Goal: Complete application form

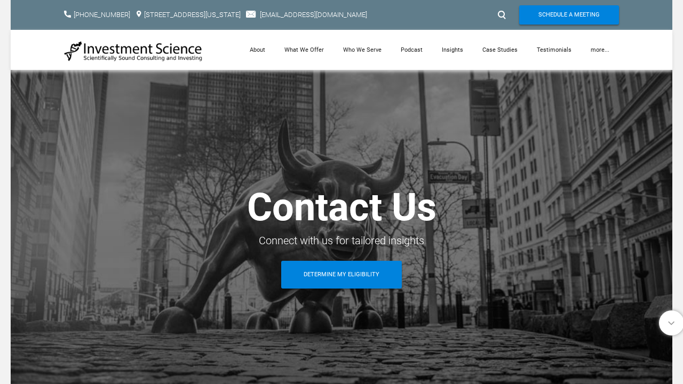
scroll to position [437, 0]
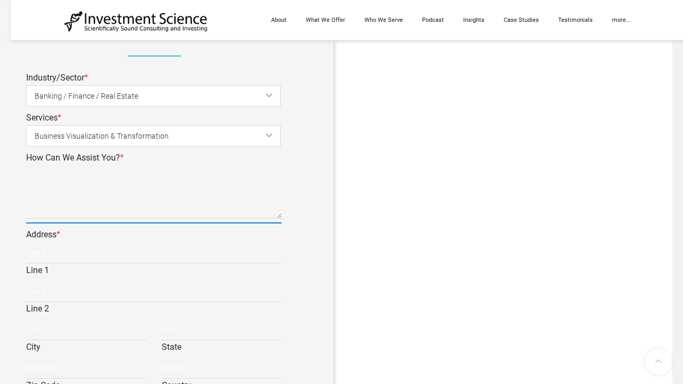
click at [154, 192] on textarea "How Can We Assist You? *" at bounding box center [153, 191] width 255 height 53
type textarea "Virtual Assistant Services"
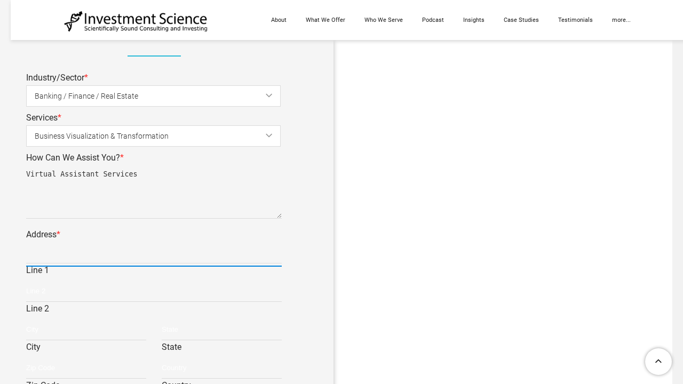
click at [154, 253] on input "Line 1" at bounding box center [153, 252] width 255 height 21
type input "[STREET_ADDRESS]"
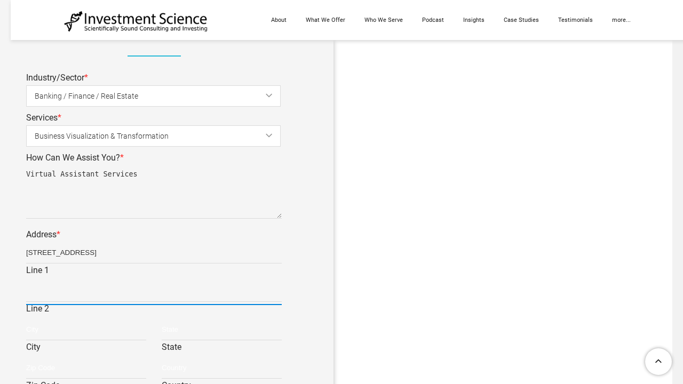
click at [154, 291] on input "Line 2" at bounding box center [153, 291] width 255 height 21
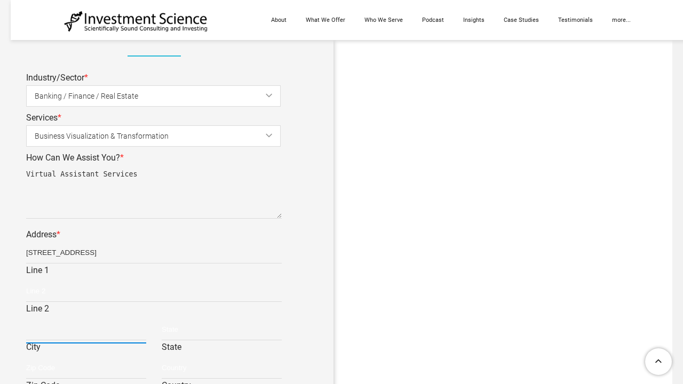
click at [86, 329] on input "City" at bounding box center [86, 329] width 120 height 21
type input "[US_STATE]"
click at [221, 329] on input "State" at bounding box center [222, 329] width 120 height 21
type input "NY"
click at [86, 368] on input "Zip Code" at bounding box center [86, 367] width 120 height 21
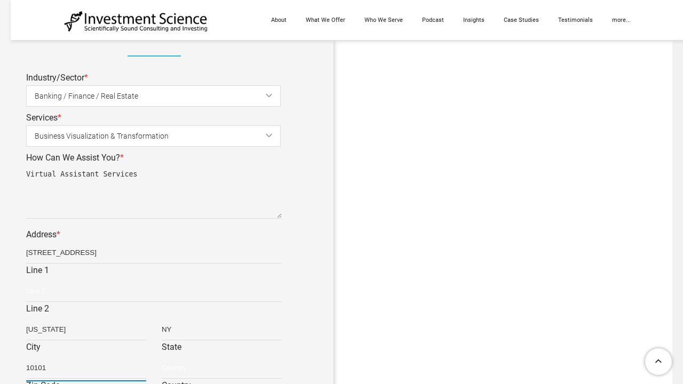
type input "10101"
click at [221, 368] on input "Country" at bounding box center [222, 367] width 120 height 21
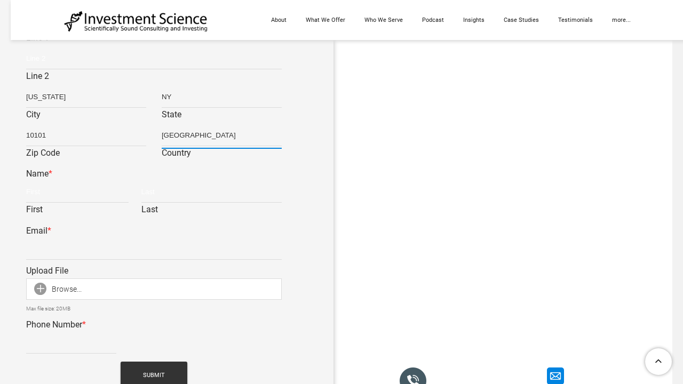
type input "[GEOGRAPHIC_DATA]"
click at [77, 192] on input "First" at bounding box center [77, 191] width 102 height 21
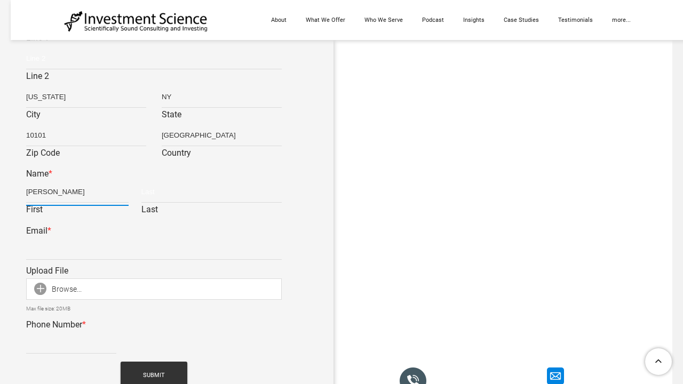
type input "[PERSON_NAME]"
click at [211, 192] on input "Last" at bounding box center [211, 191] width 140 height 21
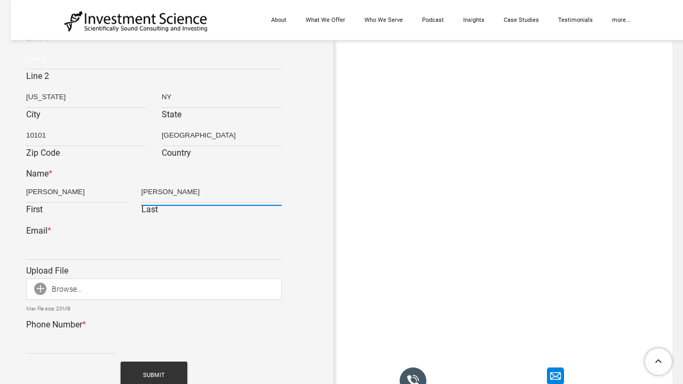
type input "[PERSON_NAME]"
click at [154, 249] on input "Email *" at bounding box center [153, 248] width 255 height 21
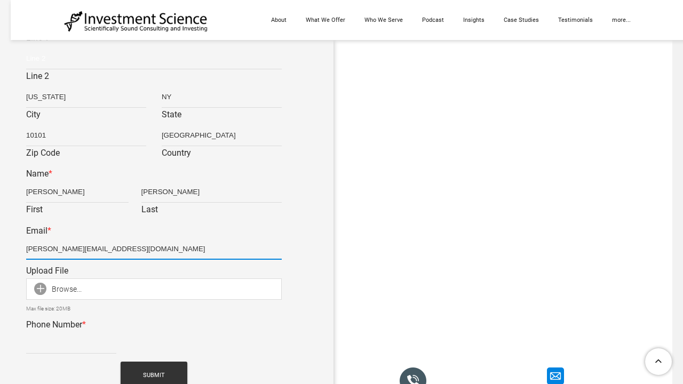
type input "[PERSON_NAME][EMAIL_ADDRESS][DOMAIN_NAME]"
click at [54, 294] on input "Upload File *" at bounding box center [53, 294] width 55 height 32
click at [154, 289] on input "text" at bounding box center [153, 288] width 255 height 21
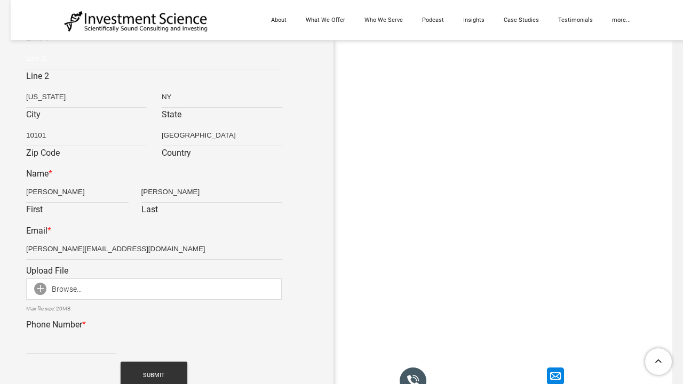
click at [154, 289] on input "text" at bounding box center [153, 288] width 255 height 21
